Goal: Task Accomplishment & Management: Manage account settings

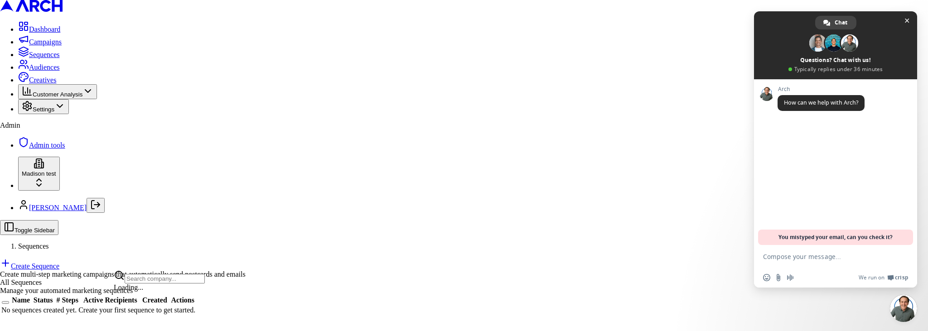
click at [85, 301] on html "Dashboard Campaigns Sequences Audiences Creatives Customer Analysis Settings Ad…" at bounding box center [464, 161] width 928 height 323
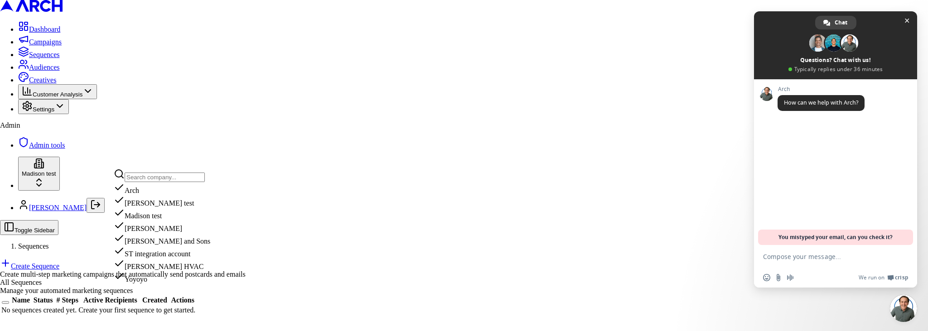
click at [153, 258] on div "ST integration account" at bounding box center [162, 252] width 97 height 13
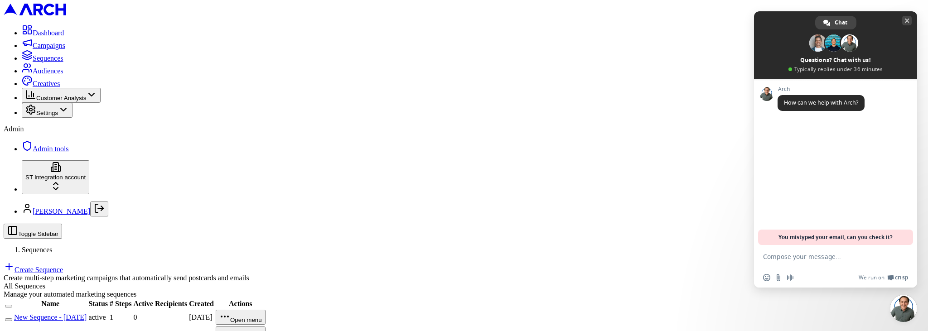
click at [908, 19] on span "Close chat" at bounding box center [907, 21] width 5 height 6
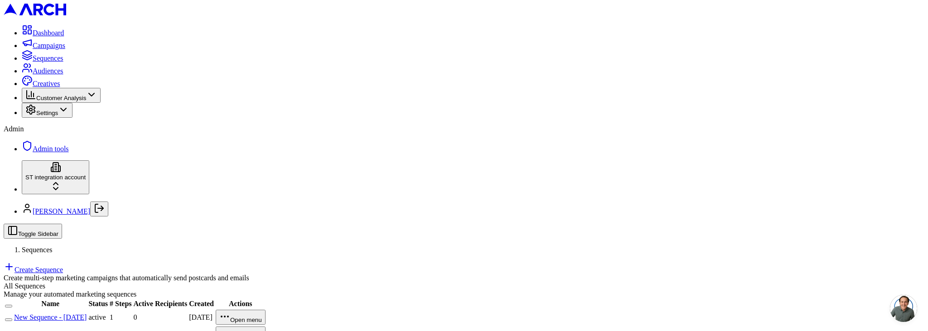
click at [87, 310] on td "New Sequence - [DATE]" at bounding box center [50, 318] width 73 height 16
